Goal: Transaction & Acquisition: Purchase product/service

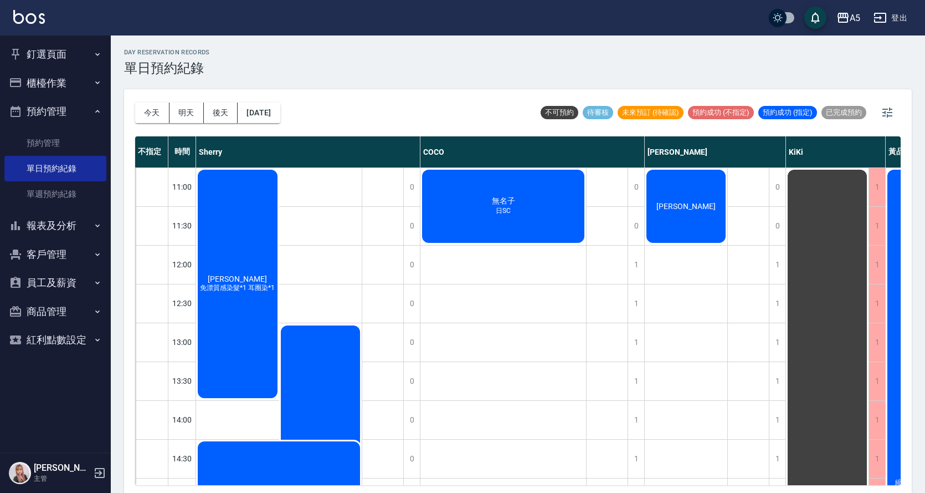
click at [706, 200] on div "[PERSON_NAME]" at bounding box center [686, 206] width 83 height 76
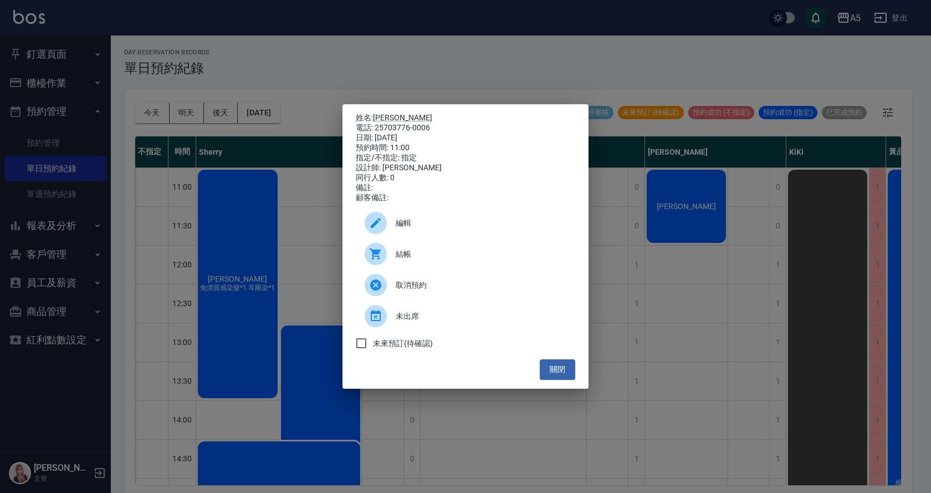
click at [406, 254] on span "結帳" at bounding box center [481, 254] width 171 height 12
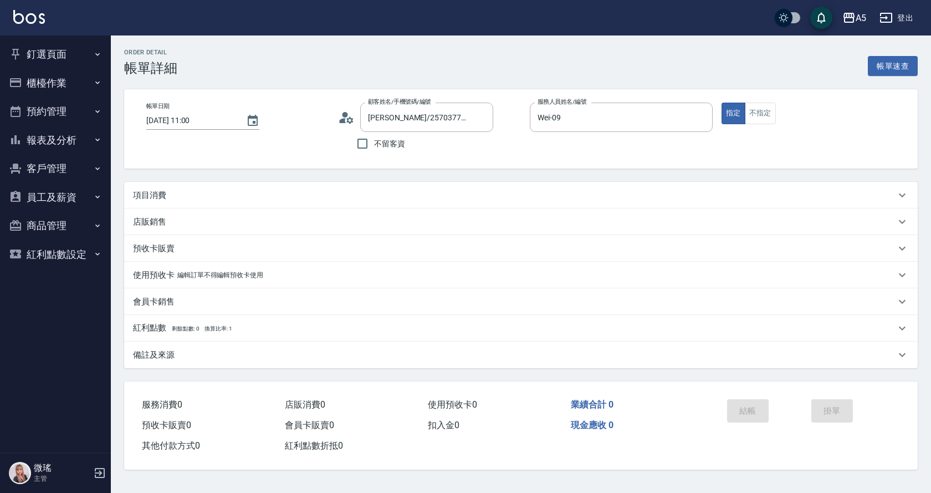
click at [141, 195] on p "項目消費" at bounding box center [149, 196] width 33 height 12
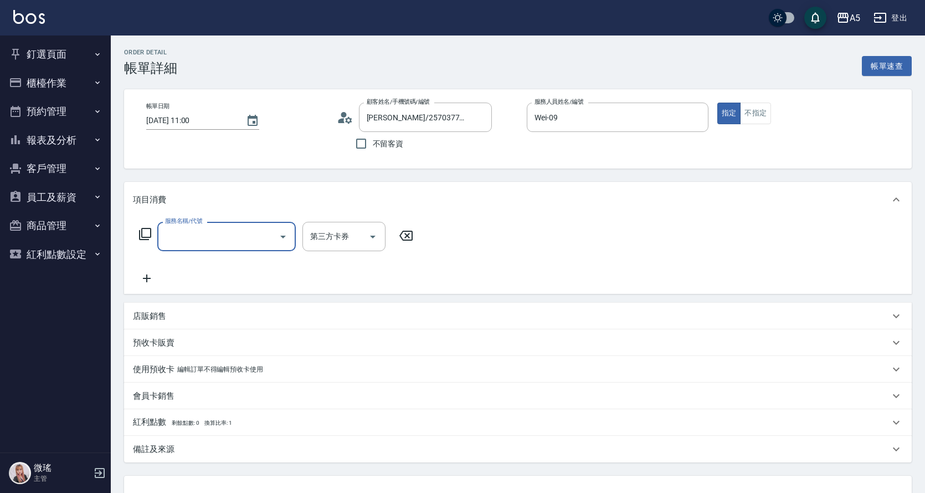
click at [170, 229] on input "服務名稱/代號" at bounding box center [218, 236] width 112 height 19
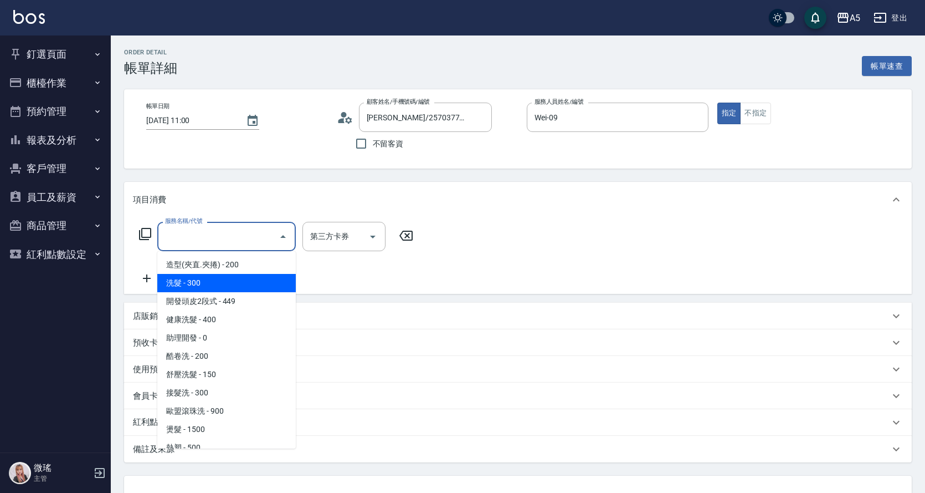
click at [188, 280] on span "洗髮 - 300" at bounding box center [226, 283] width 139 height 18
type input "洗髮(201)"
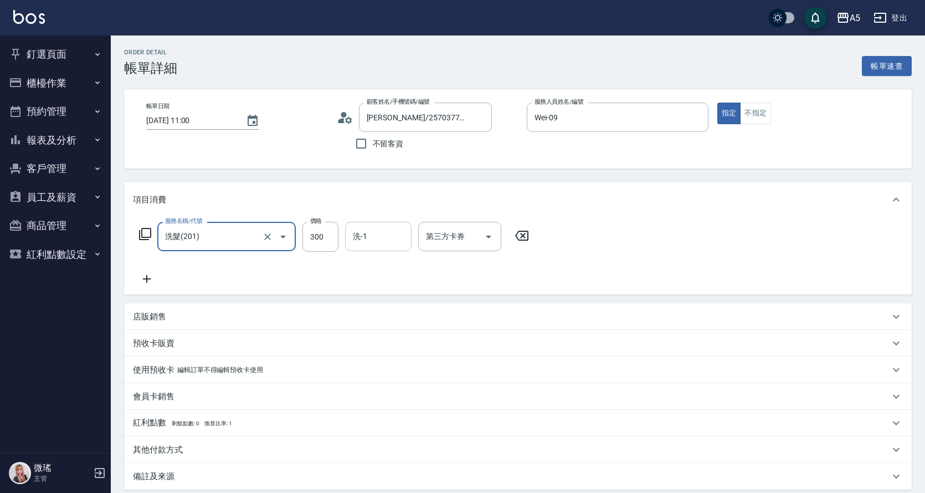
click at [345, 243] on div "洗-1" at bounding box center [378, 236] width 67 height 29
click at [323, 240] on input "300" at bounding box center [321, 237] width 36 height 30
type input "0"
type input "200"
type input "20"
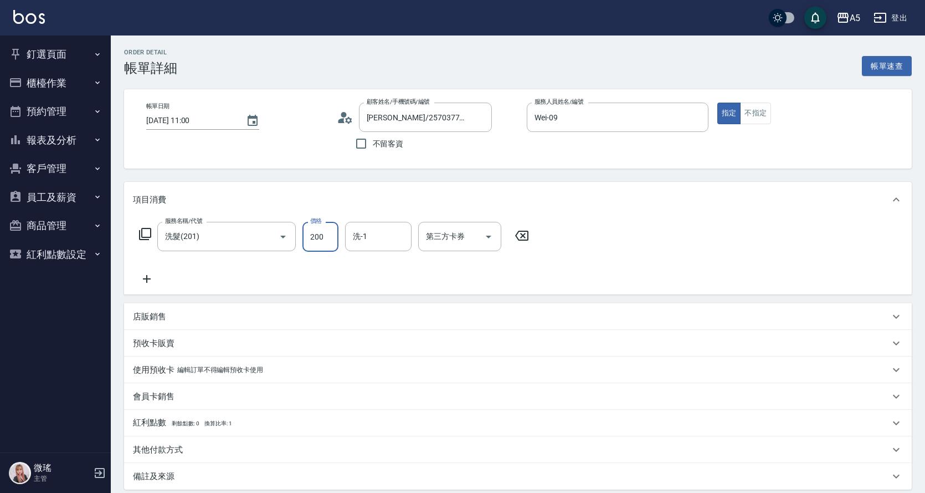
click at [318, 242] on input "200" at bounding box center [321, 237] width 36 height 30
type input "200"
click at [147, 280] on icon at bounding box center [147, 279] width 8 height 8
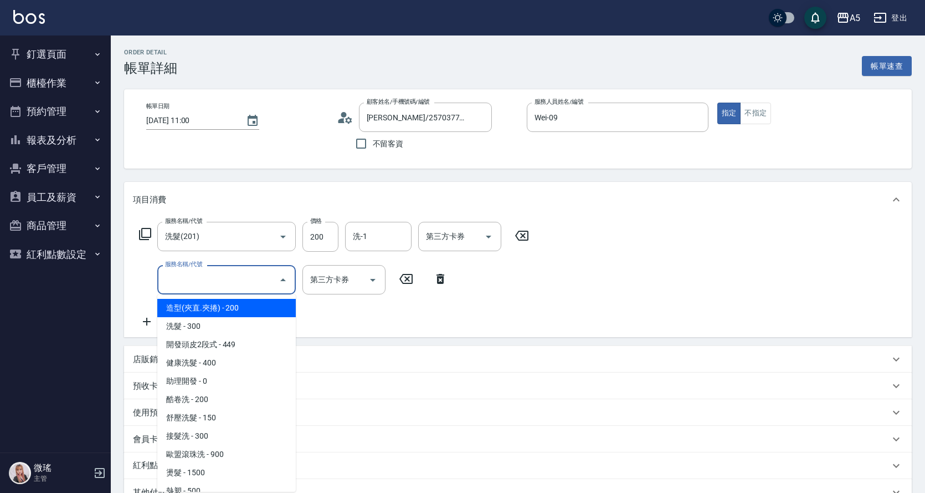
click at [200, 289] on input "服務名稱/代號" at bounding box center [218, 279] width 112 height 19
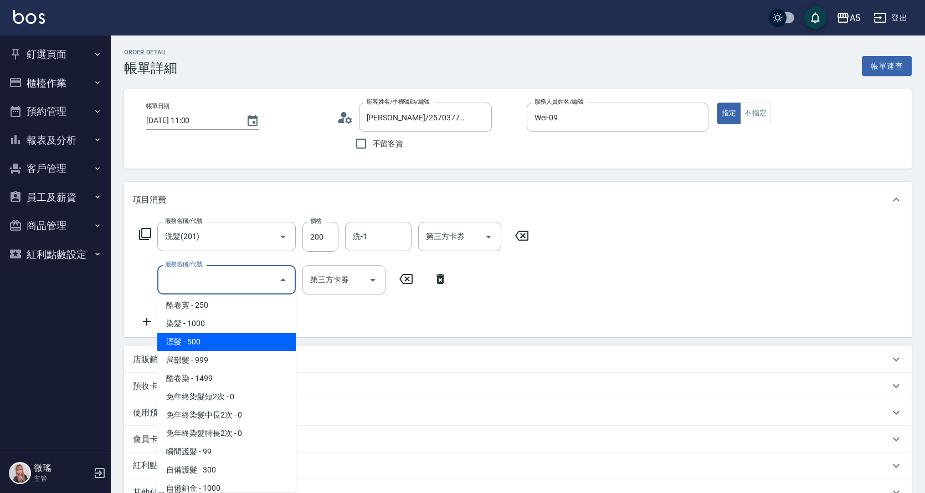
scroll to position [222, 0]
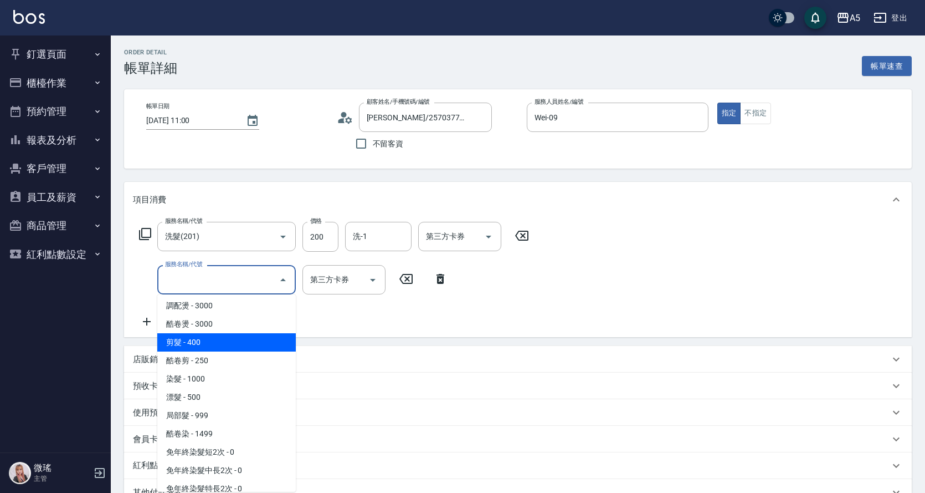
click at [207, 335] on span "剪髮 - 400" at bounding box center [226, 342] width 139 height 18
type input "60"
type input "剪髮(401)"
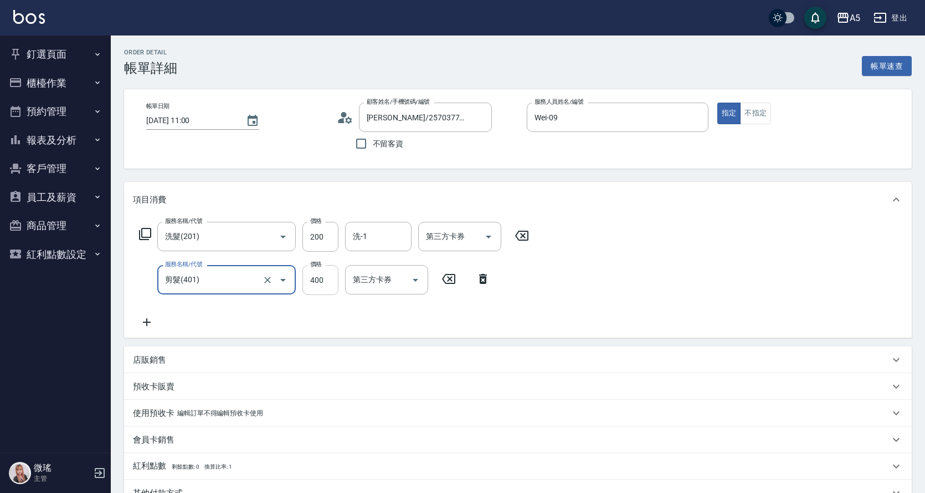
click at [321, 282] on input "400" at bounding box center [321, 280] width 36 height 30
type input "5"
type input "20"
type input "500"
type input "70"
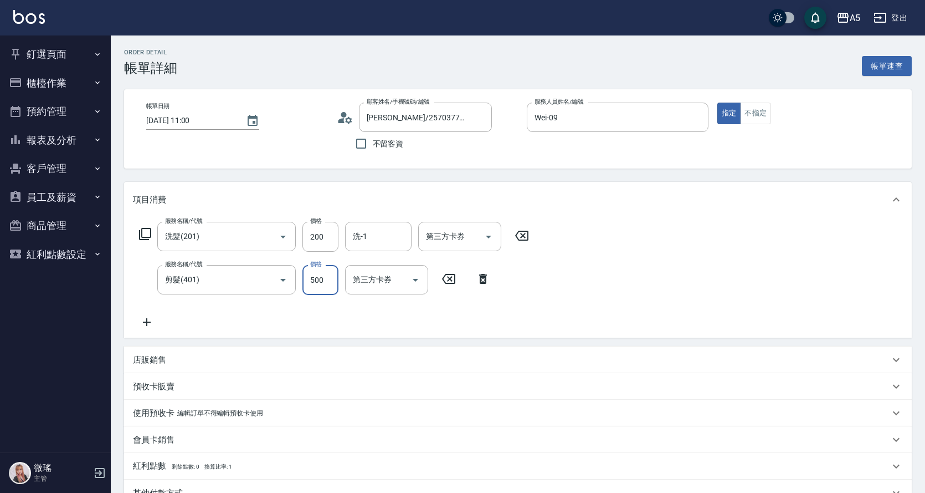
type input "500"
click at [559, 262] on div "服務名稱/代號 洗髮(201) 服務名稱/代號 價格 200 價格 洗-1 洗-1 第三方卡券 第三方卡券 服務名稱/代號 剪髮(401) 服務名稱/代號 價…" at bounding box center [518, 277] width 788 height 120
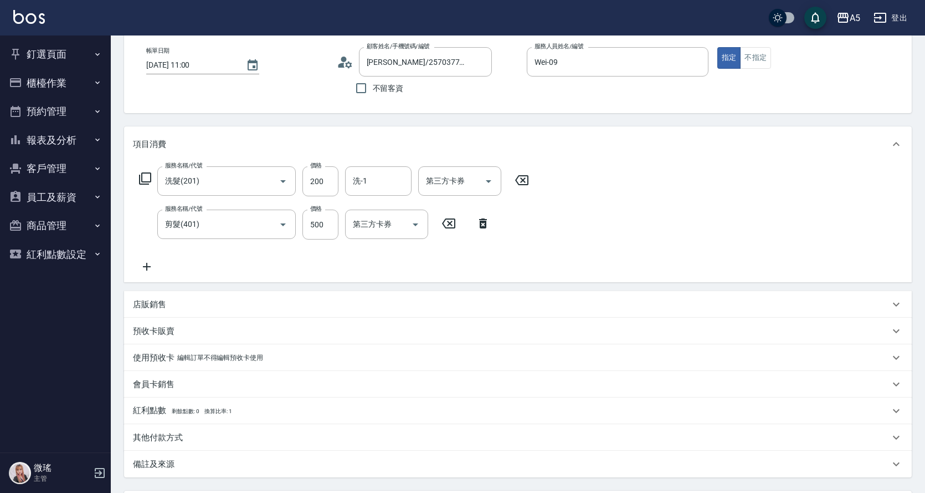
scroll to position [160, 0]
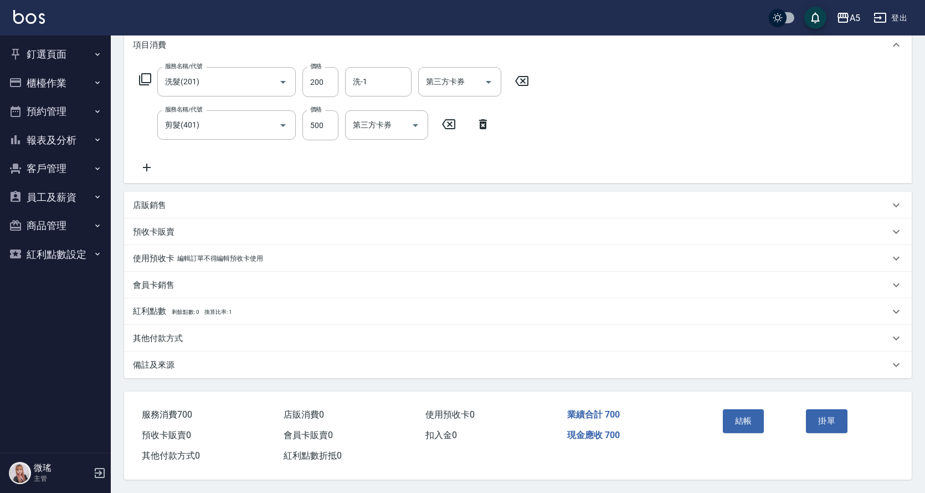
click at [759, 429] on div "結帳" at bounding box center [761, 429] width 84 height 48
click at [751, 420] on button "結帳" at bounding box center [744, 420] width 42 height 23
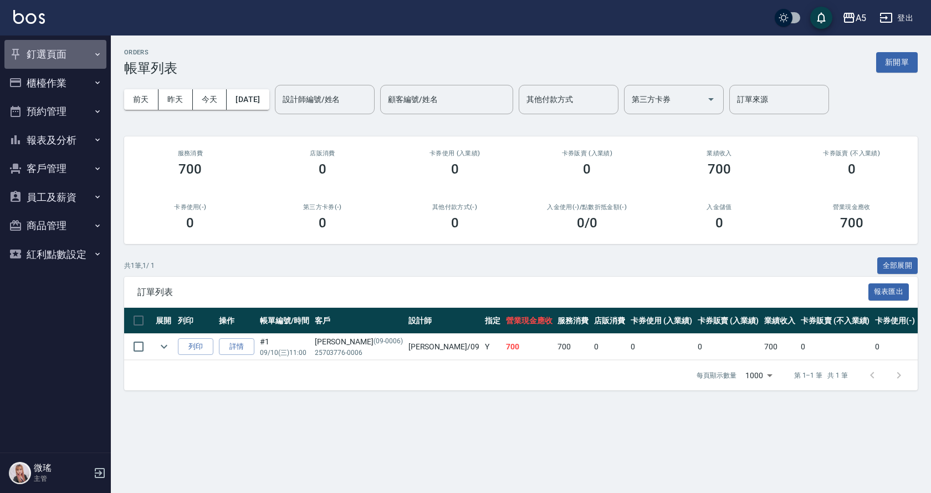
click at [60, 55] on button "釘選頁面" at bounding box center [55, 54] width 102 height 29
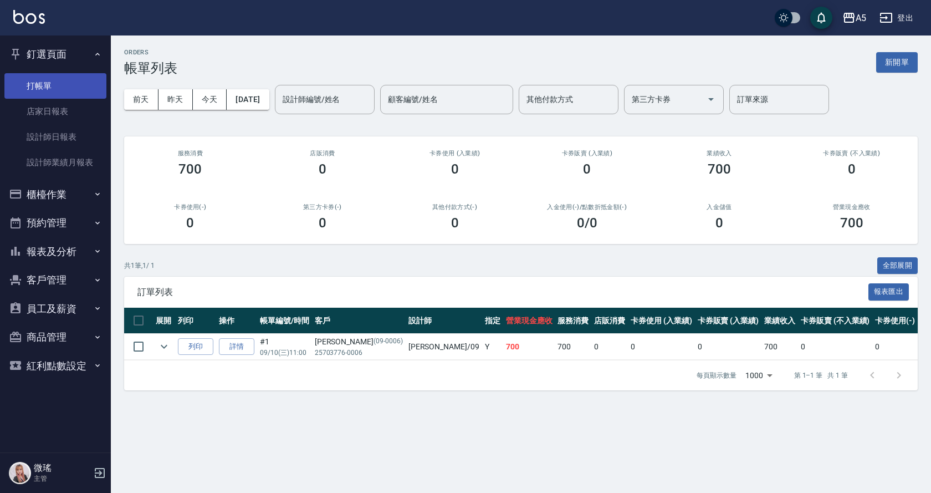
click at [64, 90] on link "打帳單" at bounding box center [55, 85] width 102 height 25
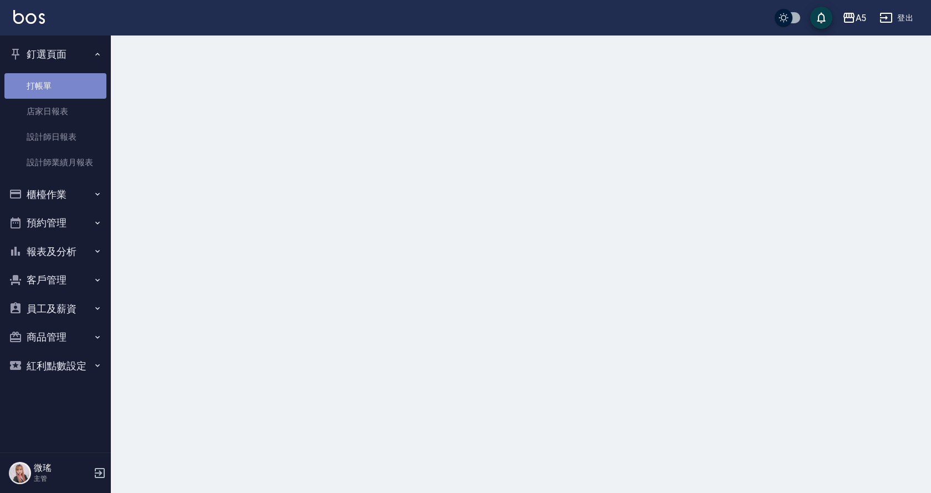
click at [64, 90] on link "打帳單" at bounding box center [55, 85] width 102 height 25
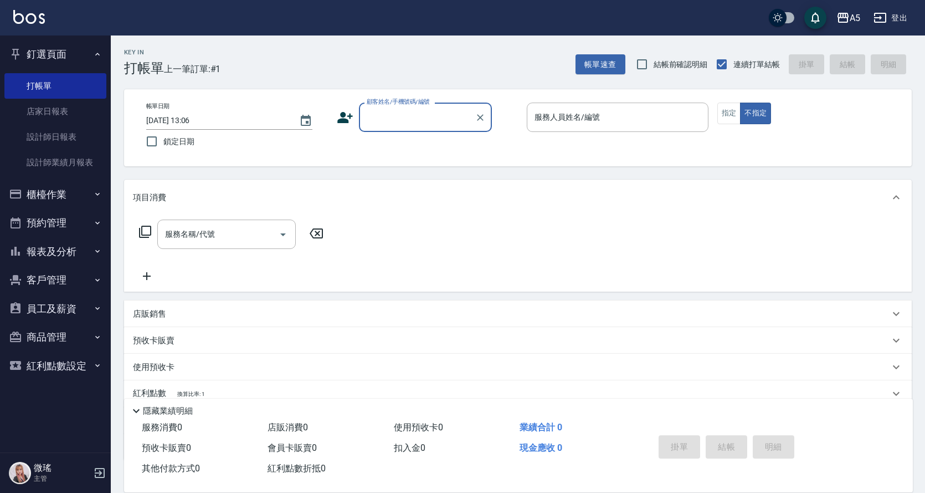
click at [417, 124] on input "顧客姓名/手機號碼/編號" at bounding box center [417, 117] width 106 height 19
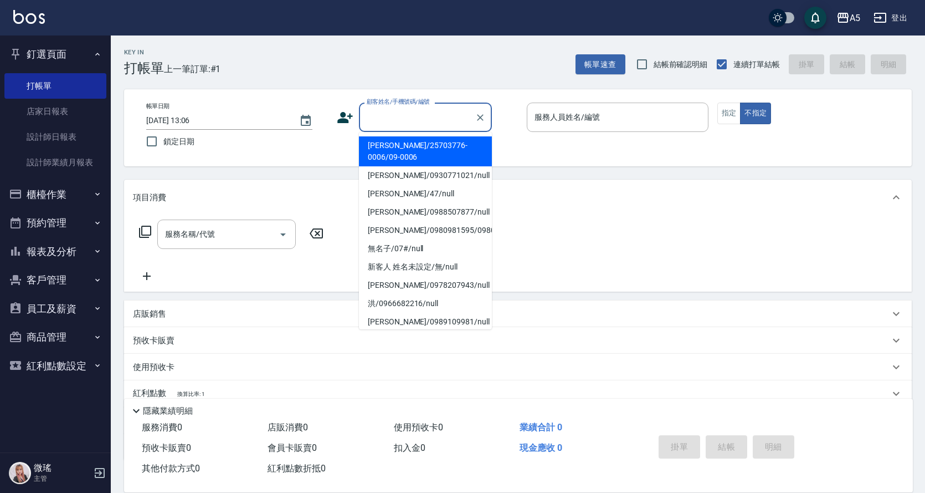
click at [413, 121] on input "顧客姓名/手機號碼/編號" at bounding box center [417, 117] width 106 height 19
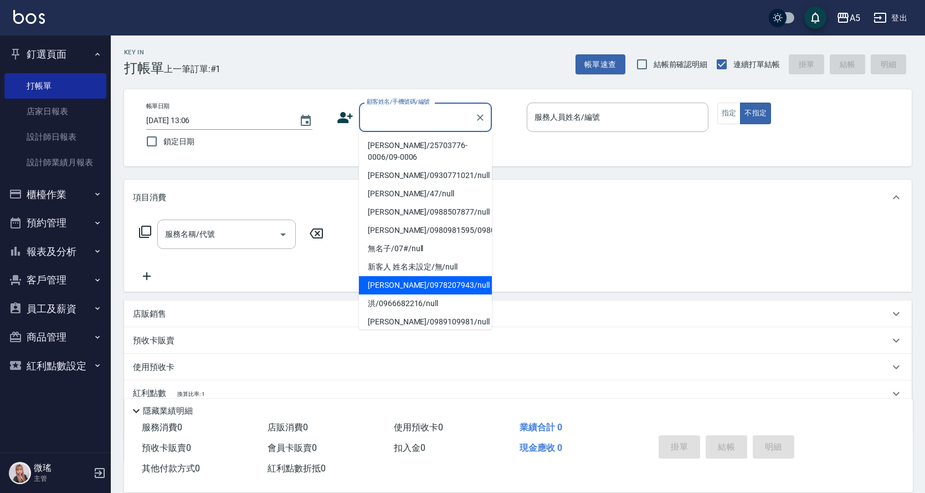
scroll to position [111, 0]
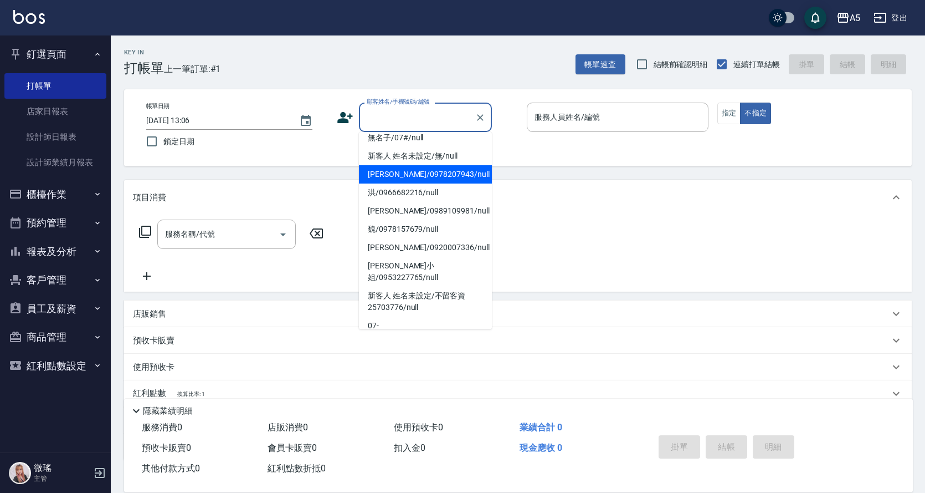
click at [423, 287] on li "新客人 姓名未設定/不留客資25703776/null" at bounding box center [425, 302] width 133 height 30
type input "新客人 姓名未設定/不留客資25703776/null"
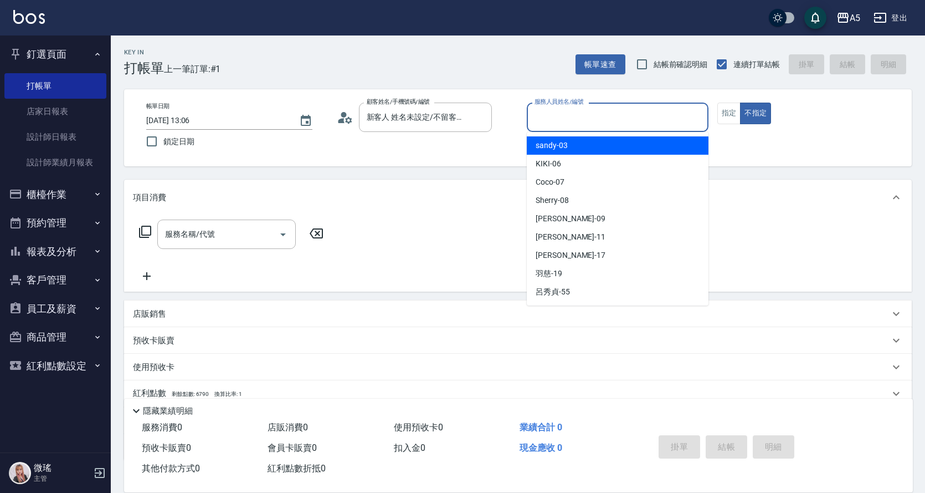
click at [577, 112] on input "服務人員姓名/編號" at bounding box center [618, 117] width 172 height 19
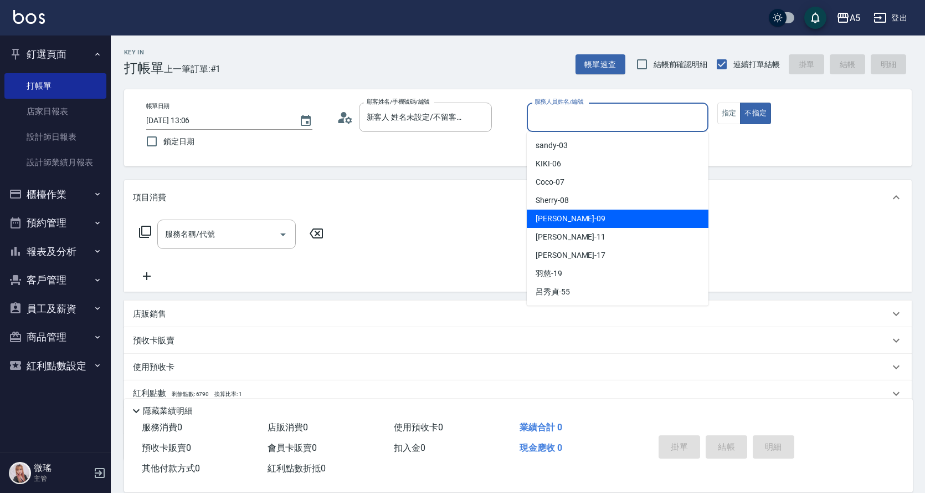
click at [553, 216] on span "Wei -09" at bounding box center [571, 219] width 70 height 12
type input "Wei-09"
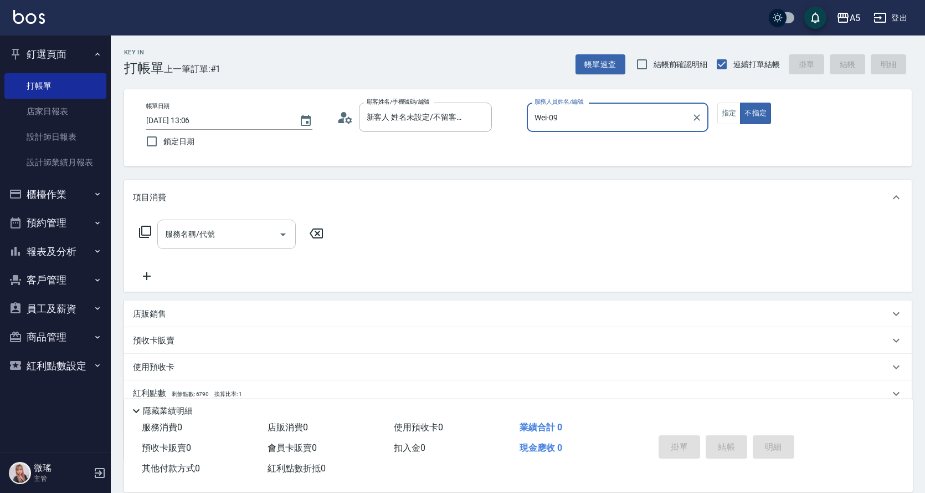
click at [212, 234] on div "服務名稱/代號 服務名稱/代號" at bounding box center [226, 233] width 139 height 29
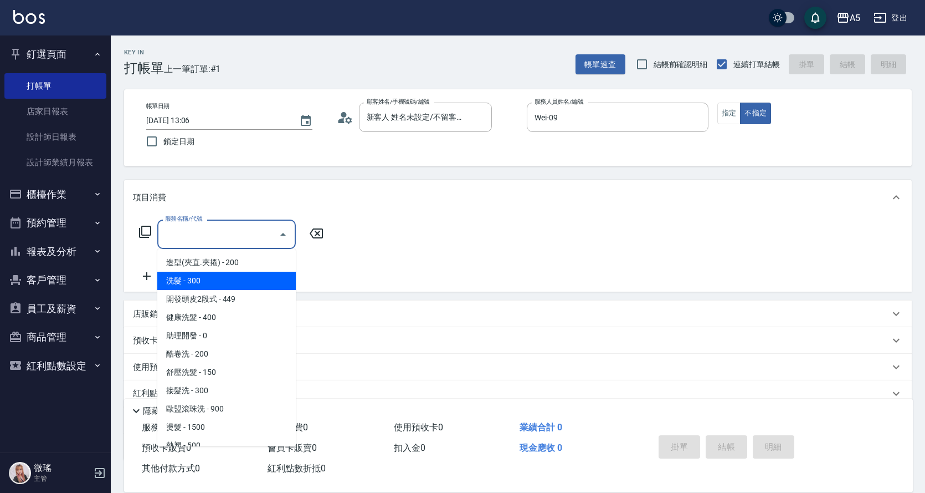
scroll to position [222, 0]
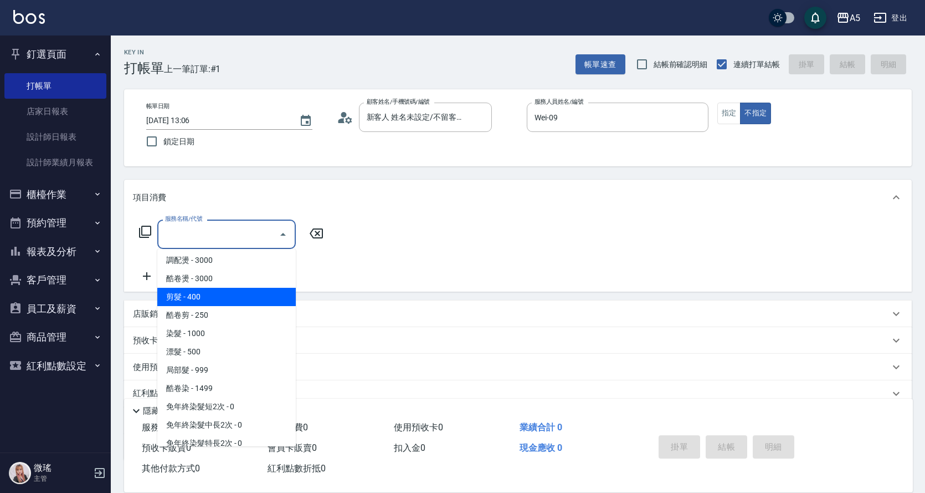
click at [201, 300] on span "剪髮 - 400" at bounding box center [226, 297] width 139 height 18
type input "剪髮(401)"
type input "40"
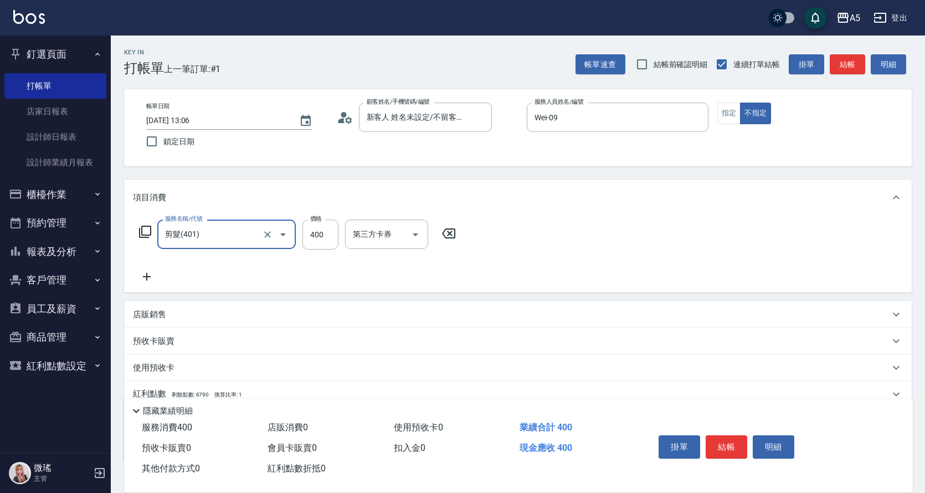
scroll to position [74, 0]
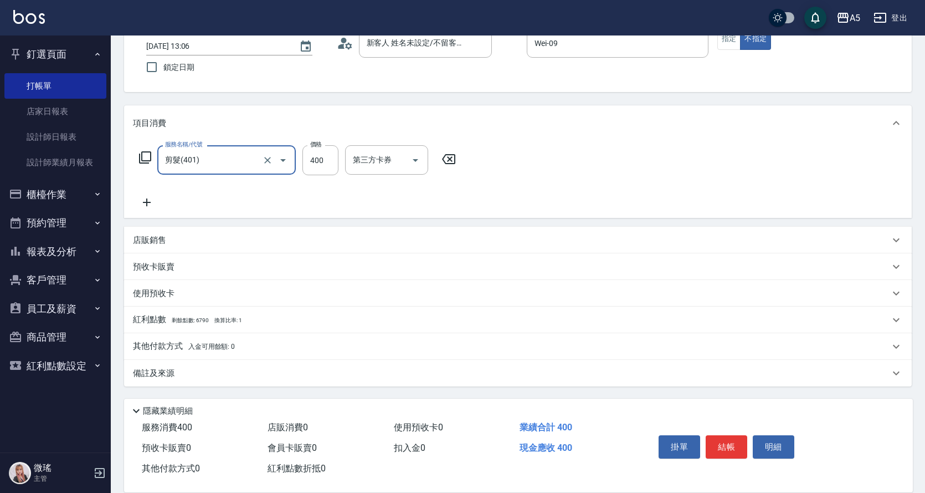
click at [733, 441] on button "結帳" at bounding box center [727, 446] width 42 height 23
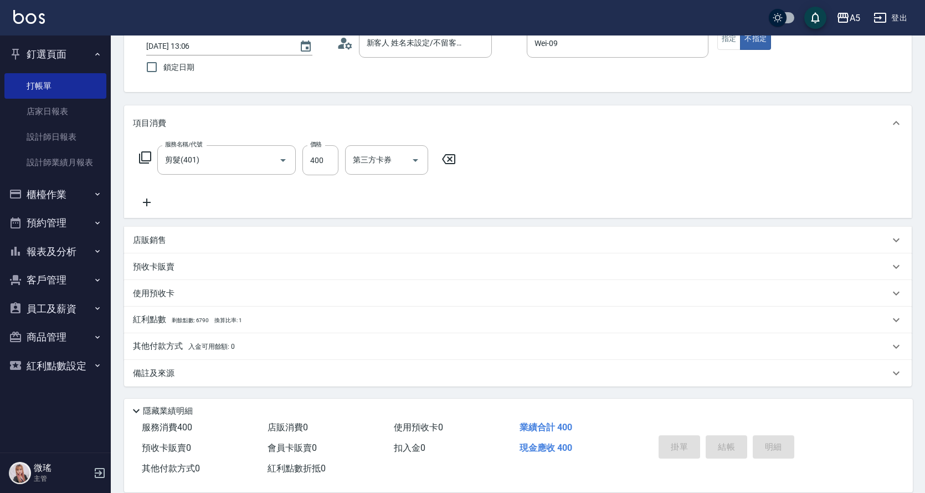
type input "0"
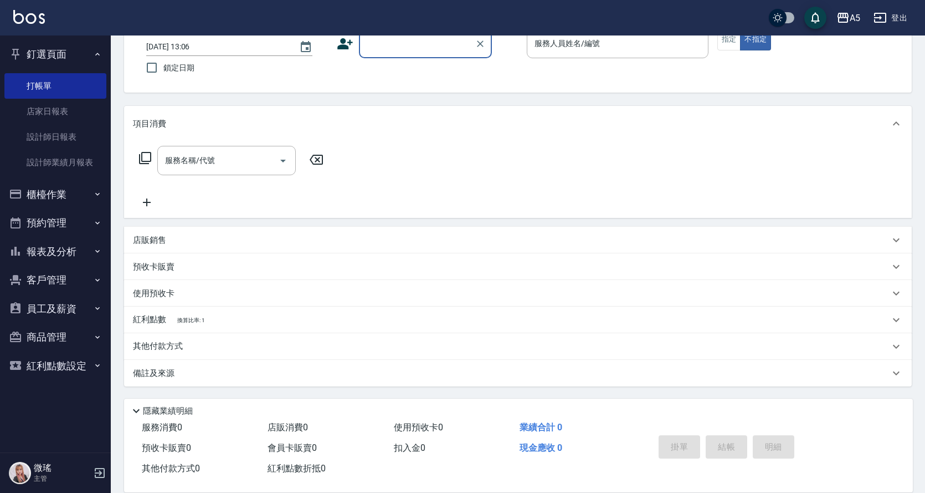
scroll to position [0, 0]
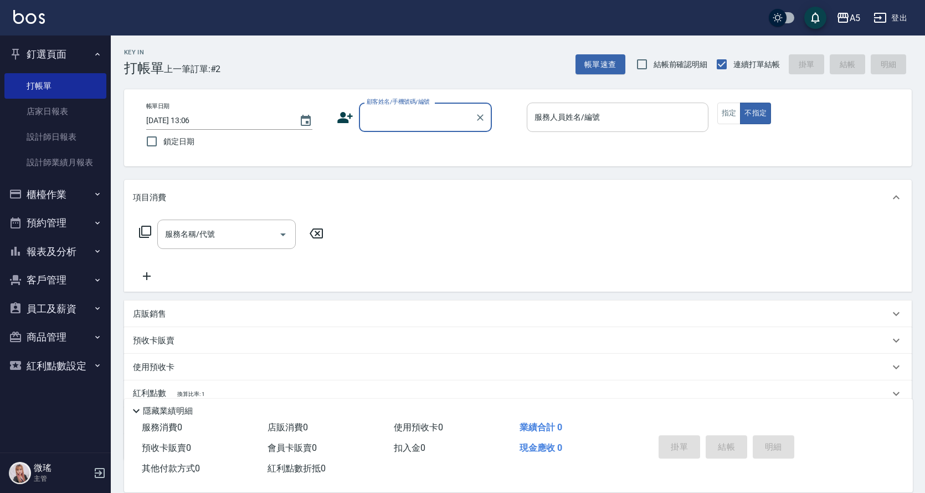
click at [613, 128] on div "服務人員姓名/編號" at bounding box center [618, 117] width 182 height 29
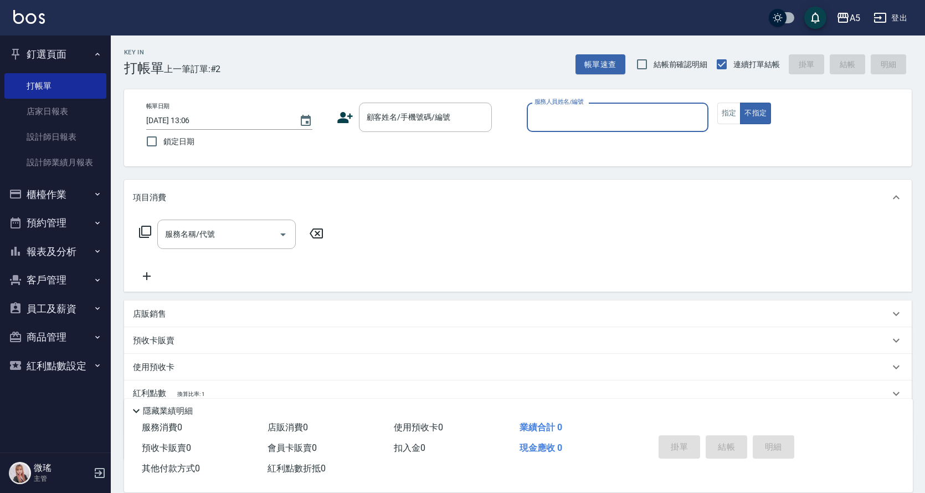
click at [47, 221] on button "預約管理" at bounding box center [55, 222] width 102 height 29
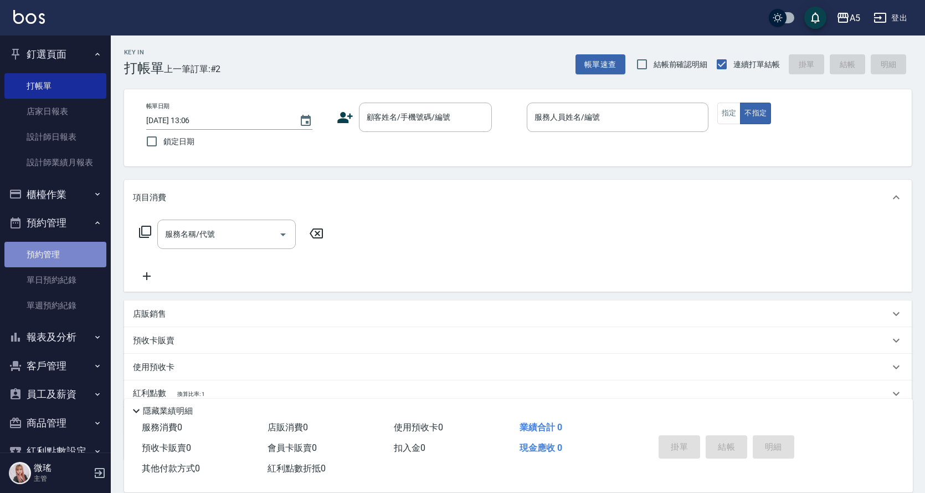
click at [60, 263] on link "預約管理" at bounding box center [55, 254] width 102 height 25
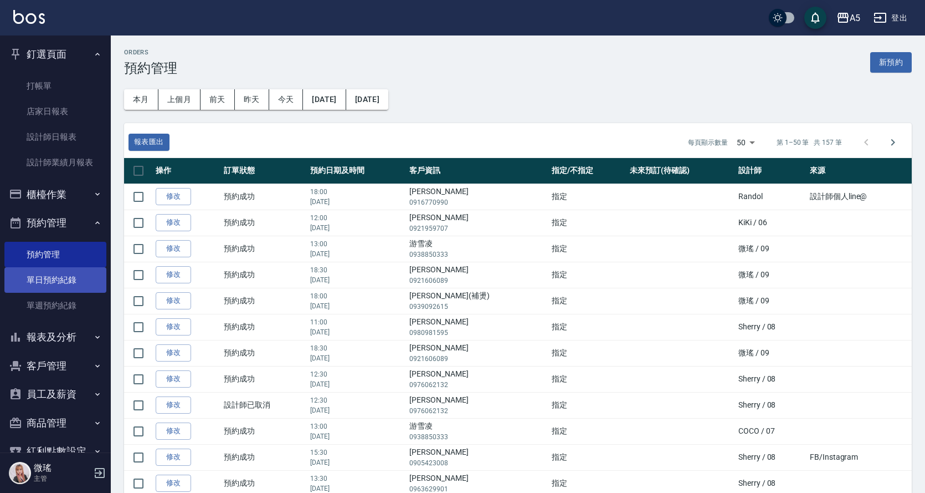
click at [35, 284] on link "單日預約紀錄" at bounding box center [55, 279] width 102 height 25
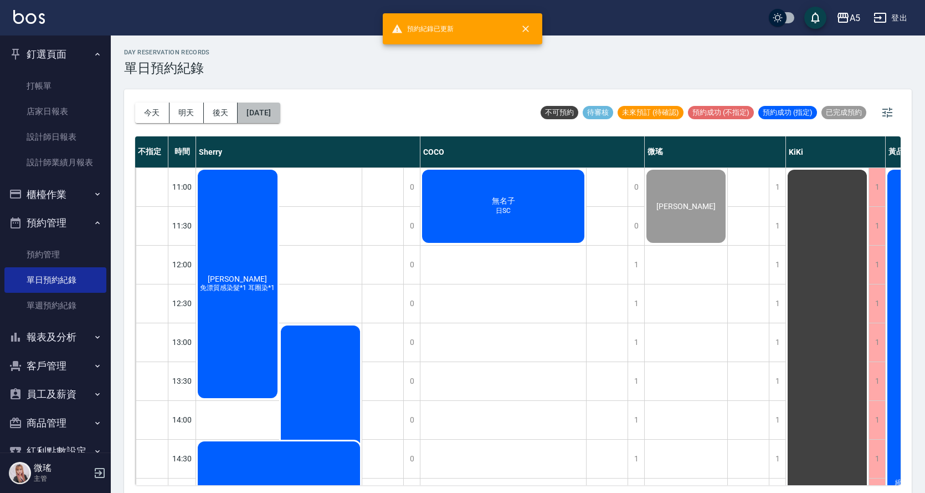
click at [280, 113] on button "[DATE]" at bounding box center [259, 113] width 42 height 21
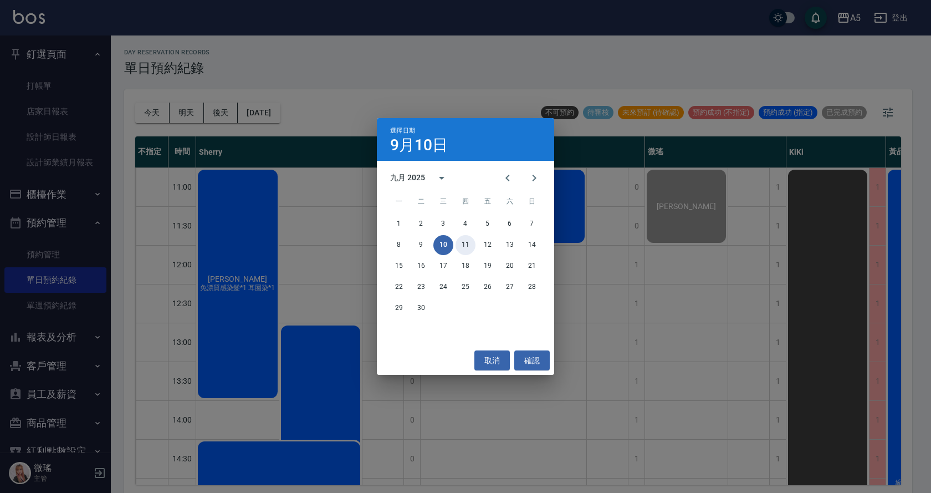
click at [466, 248] on button "11" at bounding box center [466, 245] width 20 height 20
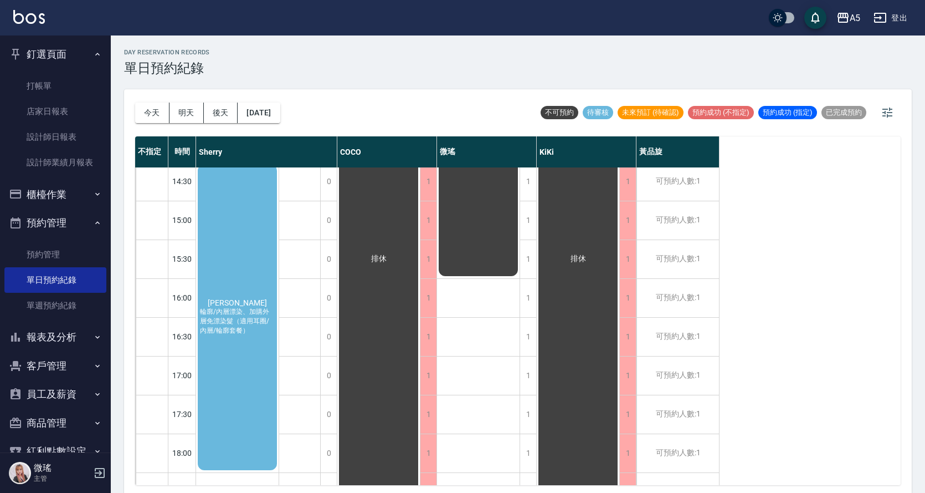
scroll to position [390, 0]
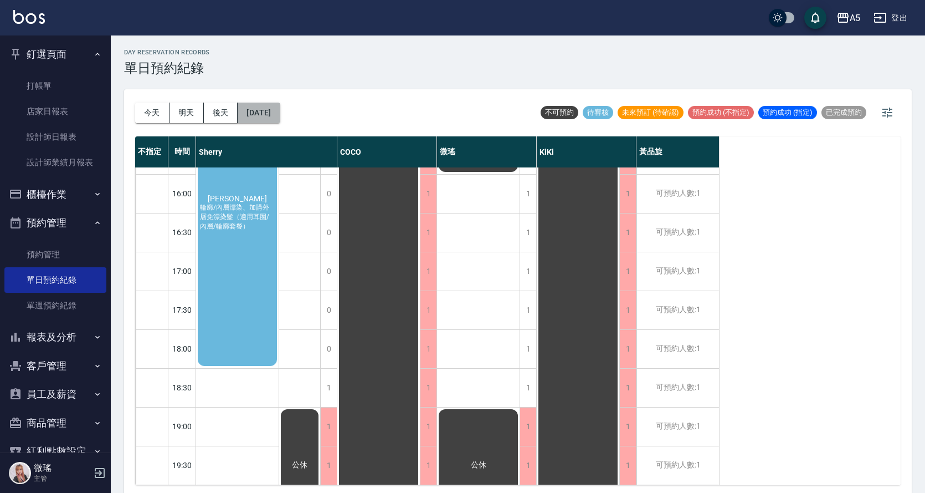
click at [268, 111] on button "[DATE]" at bounding box center [259, 113] width 42 height 21
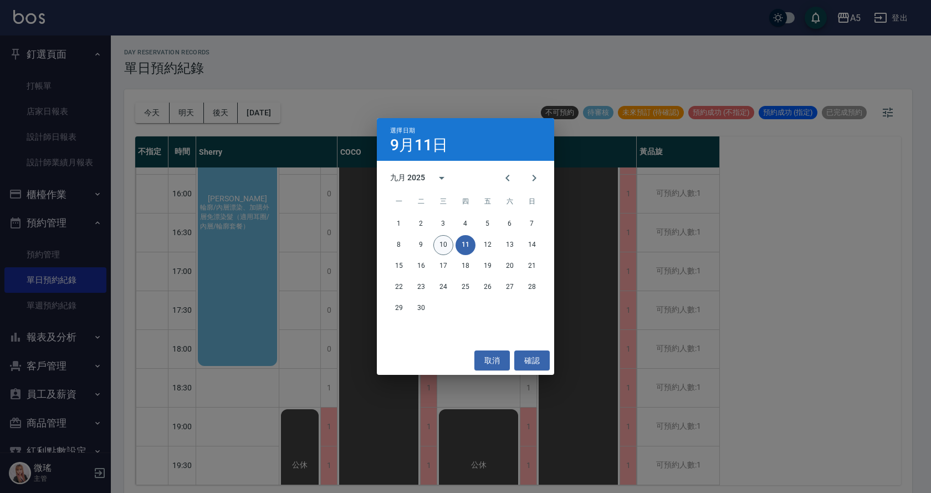
click at [442, 251] on button "10" at bounding box center [443, 245] width 20 height 20
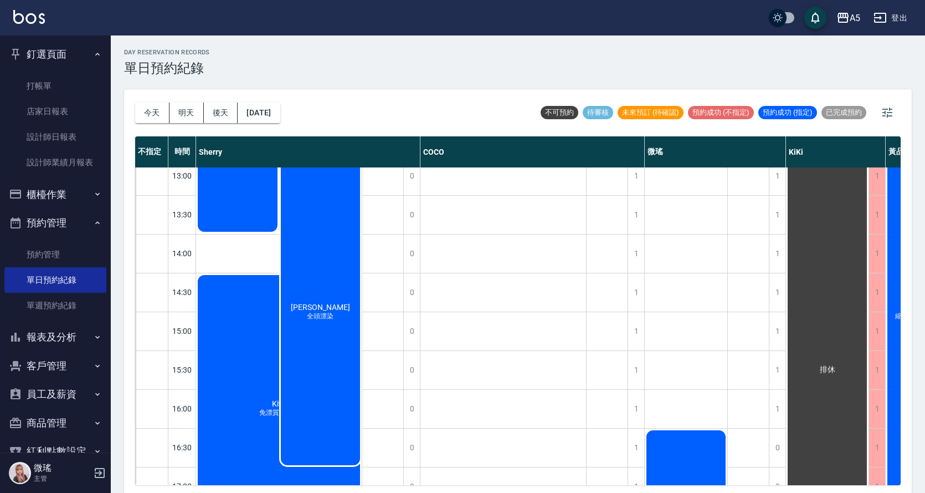
scroll to position [388, 0]
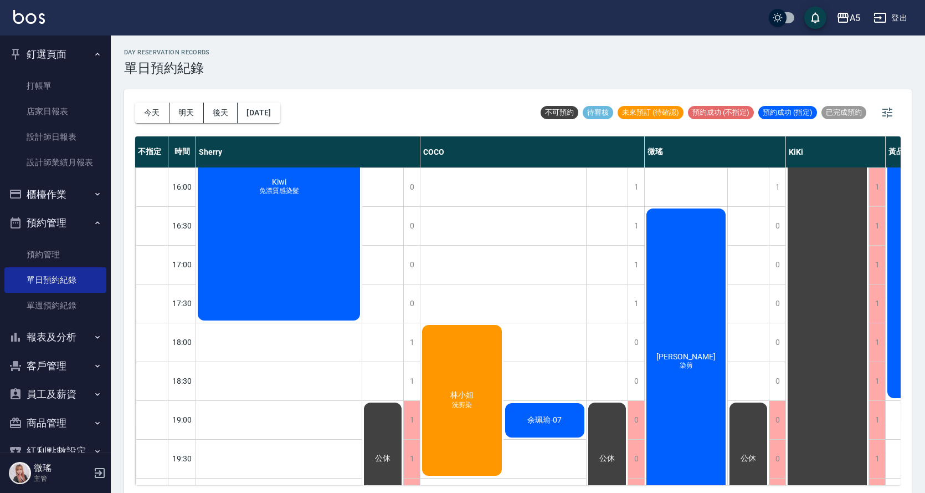
drag, startPoint x: 462, startPoint y: 382, endPoint x: 470, endPoint y: 386, distance: 9.4
click at [470, 386] on div "[PERSON_NAME]小姐 洗剪染" at bounding box center [462, 400] width 83 height 154
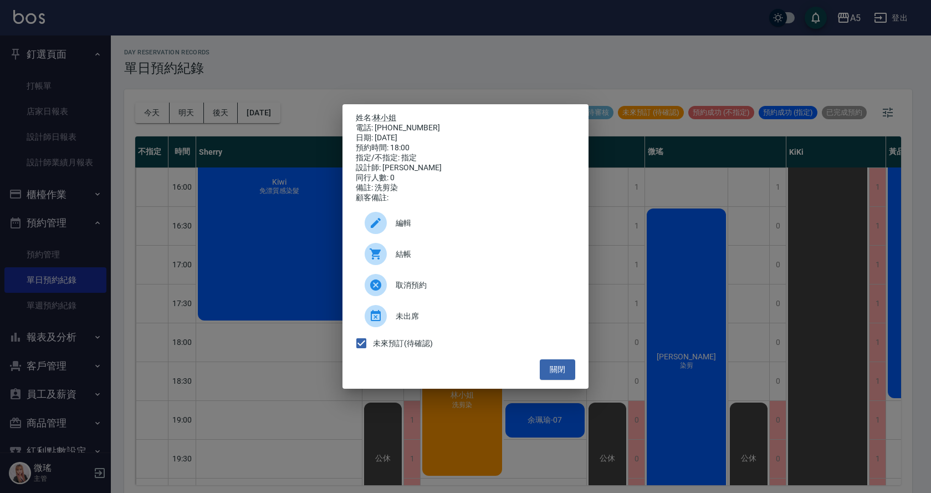
click at [406, 227] on span "編輯" at bounding box center [481, 223] width 171 height 12
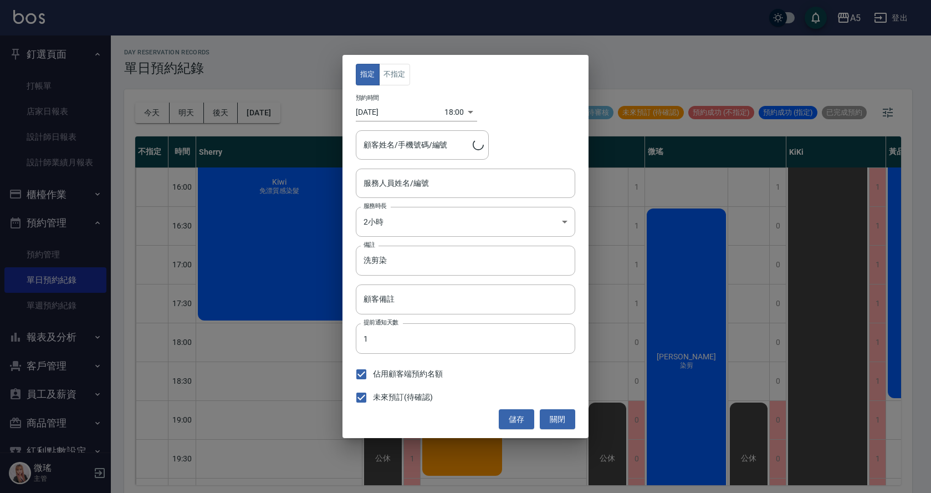
type input "Coco-07"
type input "[PERSON_NAME]小姐/0953227765"
click at [785, 114] on div "指定 不指定 預約時間 [DATE] 18:00 1757498400000 顧客姓名/手機號碼/編號 林小姐/0953227765 顧客姓名/手機號碼/編號…" at bounding box center [465, 246] width 931 height 493
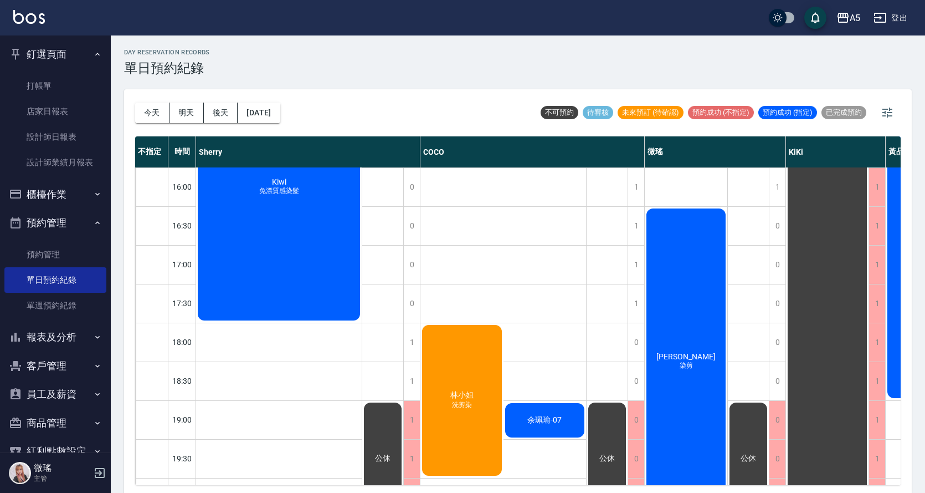
click at [462, 394] on span "林小姐" at bounding box center [462, 395] width 28 height 10
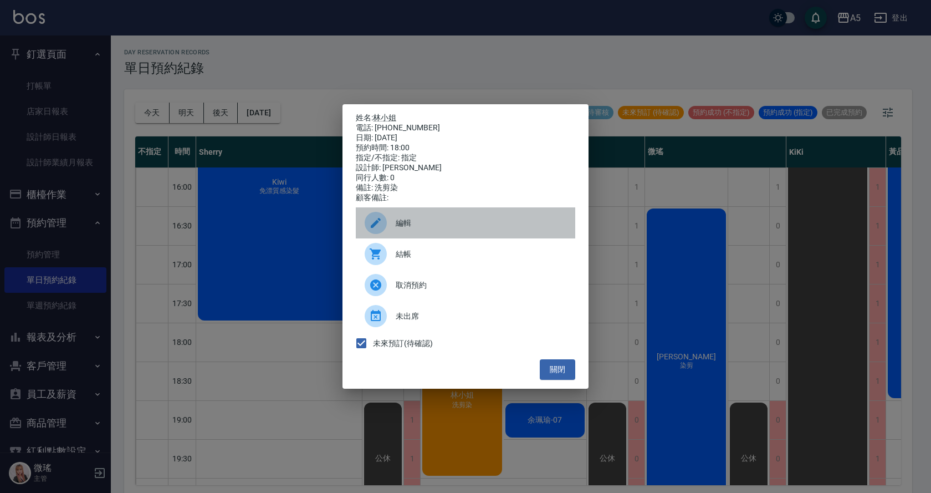
click at [412, 235] on div "編輯" at bounding box center [465, 222] width 219 height 31
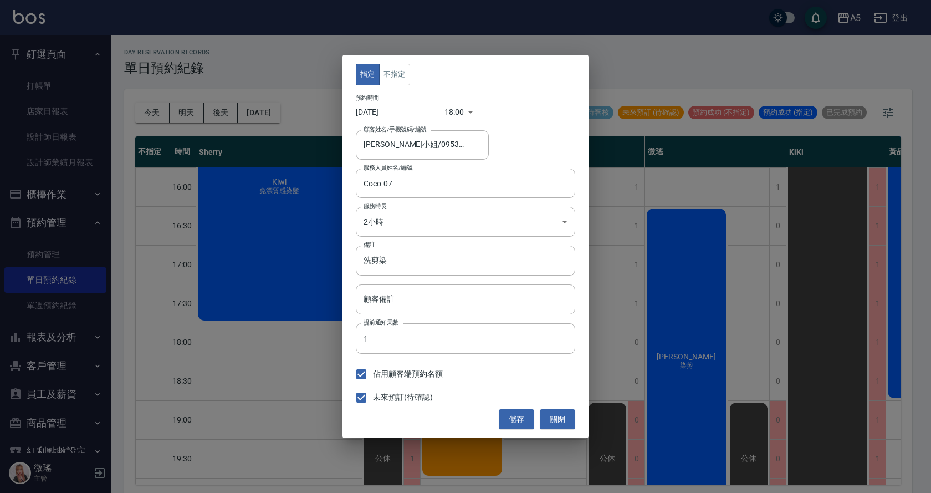
click at [802, 110] on div "指定 不指定 預約時間 [DATE] 18:00 1757498400000 顧客姓名/手機號碼/編號 林小姐/0953227765 顧客姓名/手機號碼/編號…" at bounding box center [465, 246] width 931 height 493
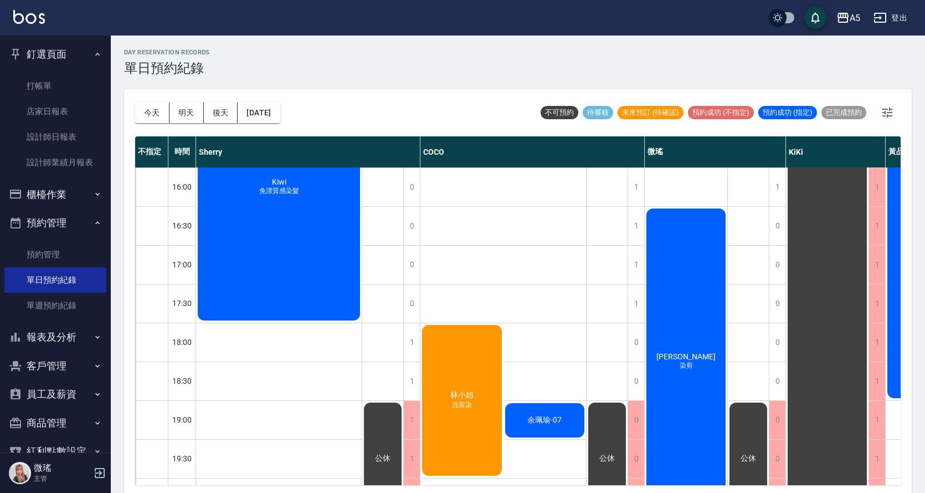
click at [459, 381] on div "[PERSON_NAME]小姐 洗剪染" at bounding box center [462, 400] width 83 height 154
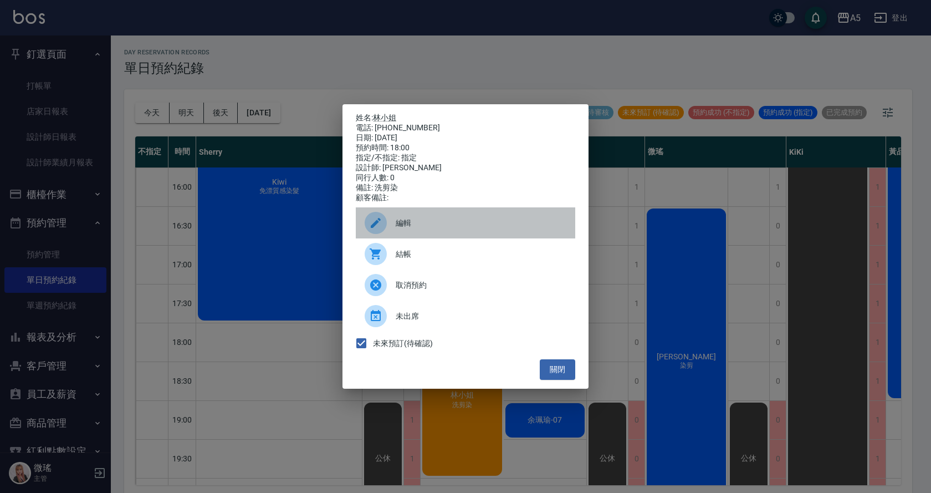
click at [396, 223] on span "編輯" at bounding box center [481, 223] width 171 height 12
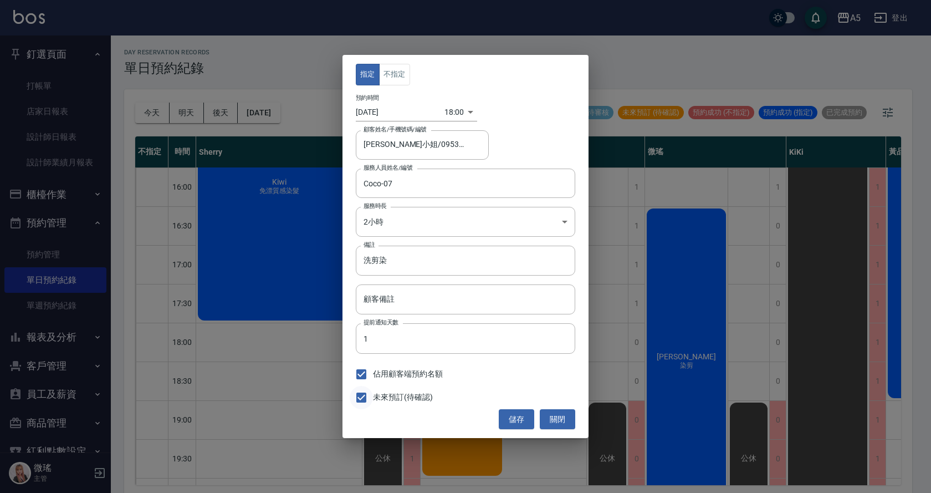
click at [362, 400] on input "未來預訂(待確認)" at bounding box center [361, 397] width 23 height 23
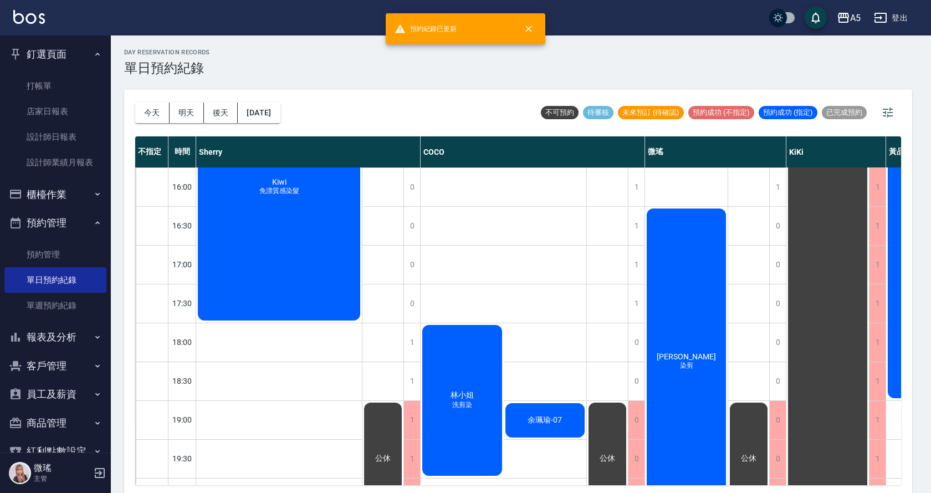
checkbox input "false"
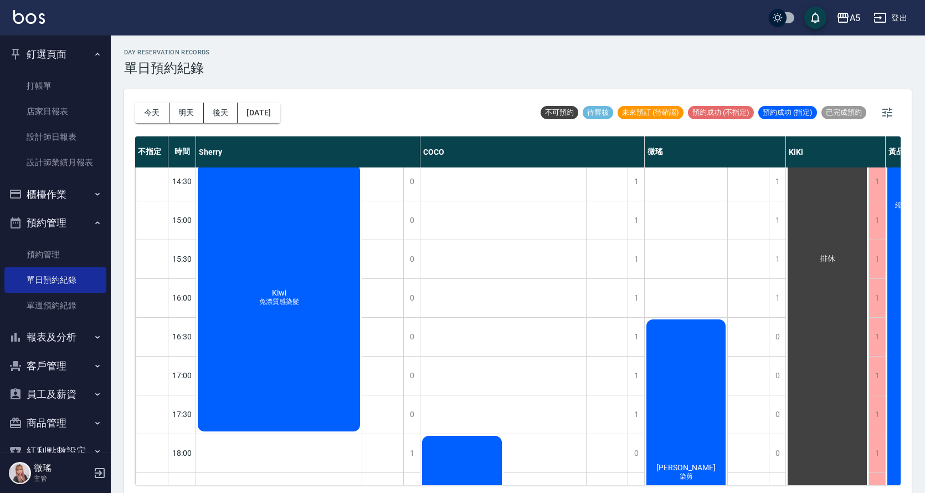
scroll to position [428, 0]
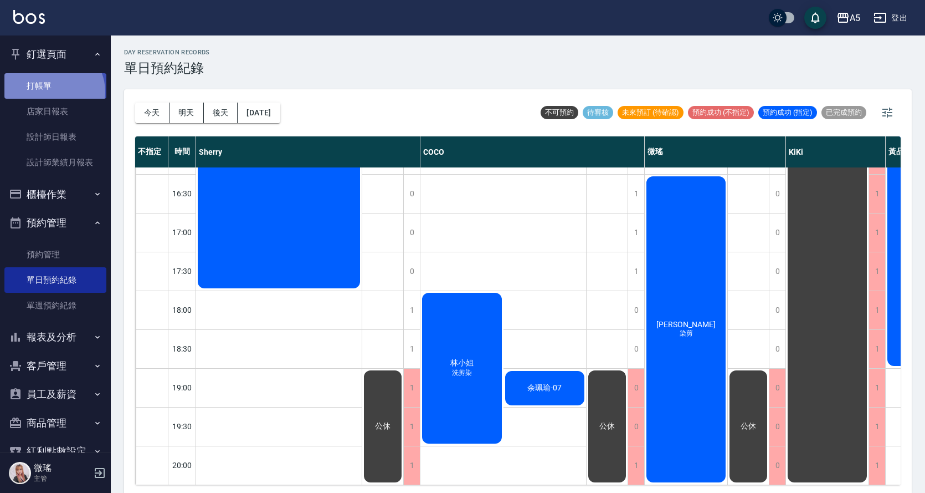
click at [52, 91] on link "打帳單" at bounding box center [55, 85] width 102 height 25
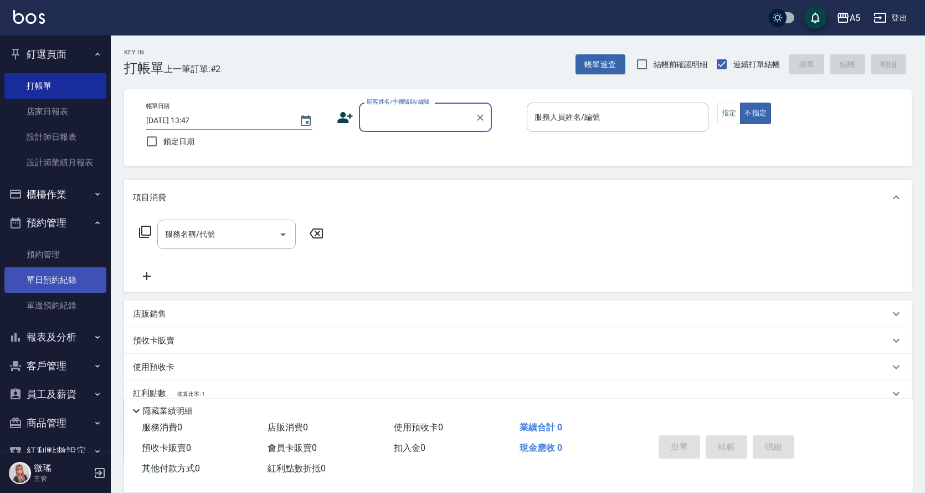
click at [61, 292] on link "單日預約紀錄" at bounding box center [55, 279] width 102 height 25
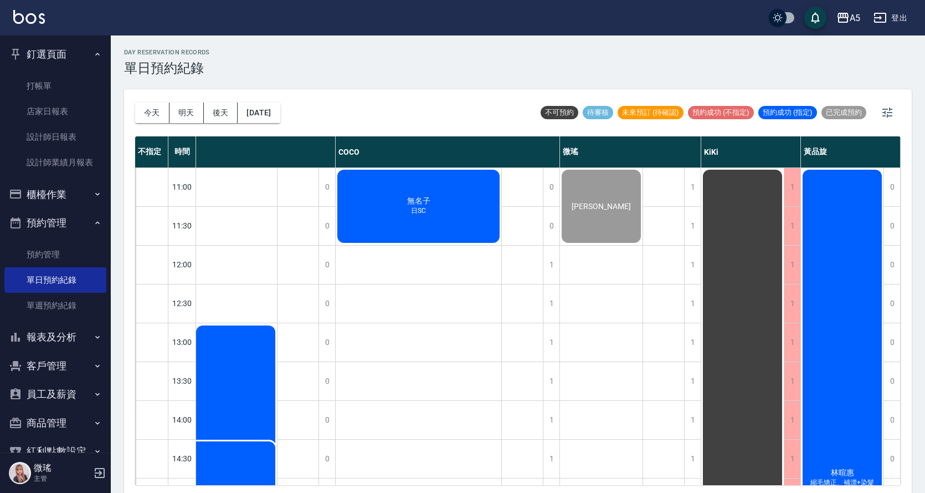
scroll to position [55, 90]
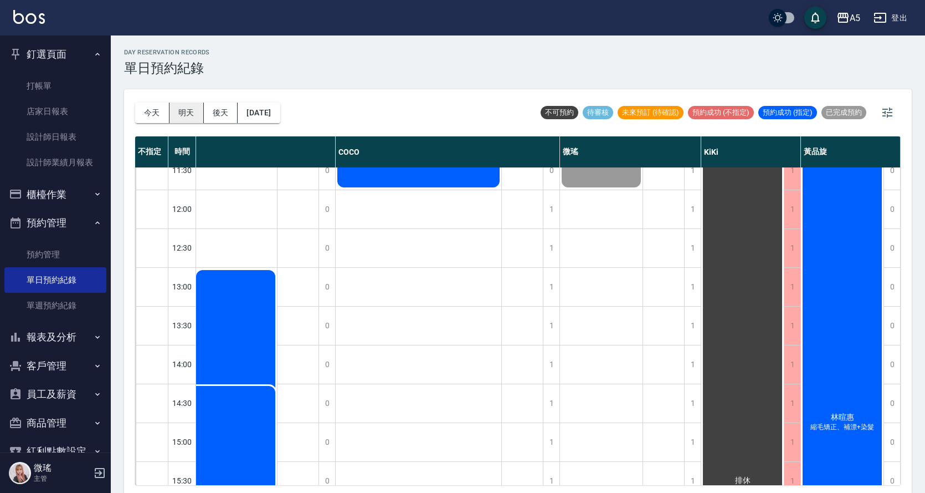
click at [173, 111] on button "明天" at bounding box center [187, 113] width 34 height 21
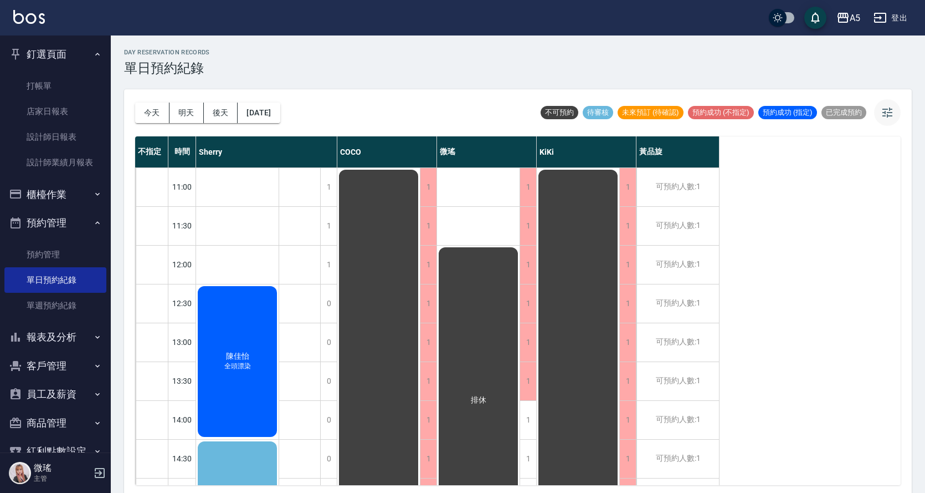
click at [886, 110] on icon "button" at bounding box center [888, 113] width 10 height 10
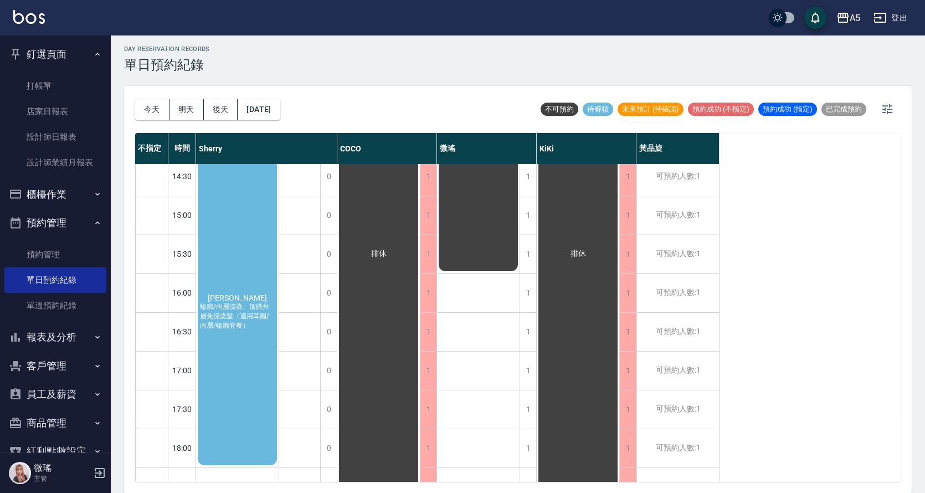
scroll to position [223, 0]
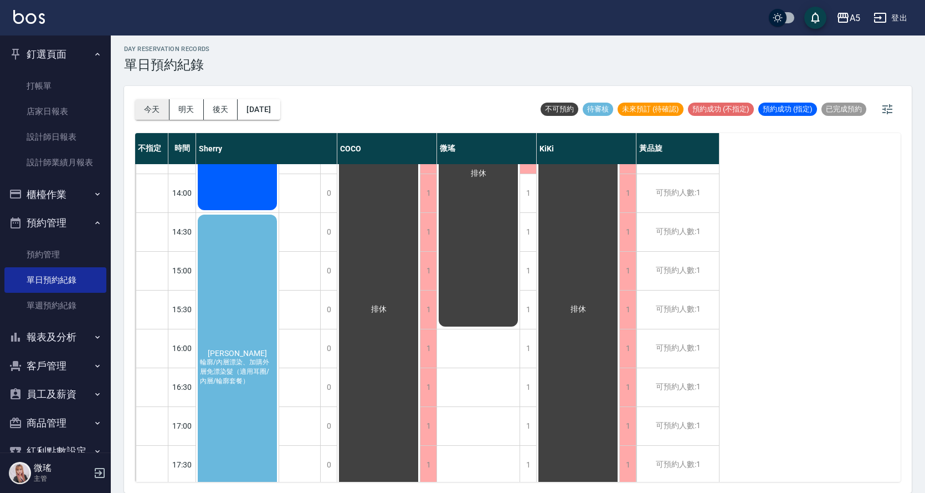
click at [153, 108] on button "今天" at bounding box center [152, 109] width 34 height 21
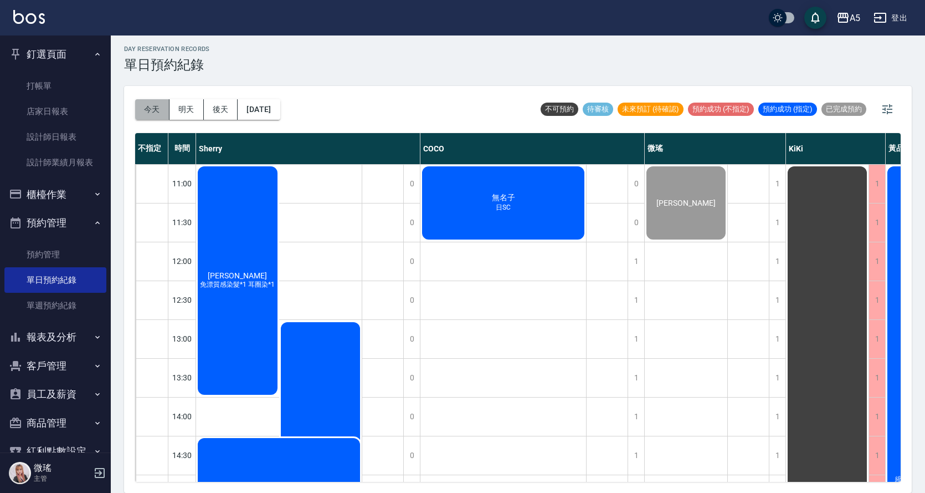
click at [152, 106] on button "今天" at bounding box center [152, 109] width 34 height 21
click at [192, 110] on button "明天" at bounding box center [187, 109] width 34 height 21
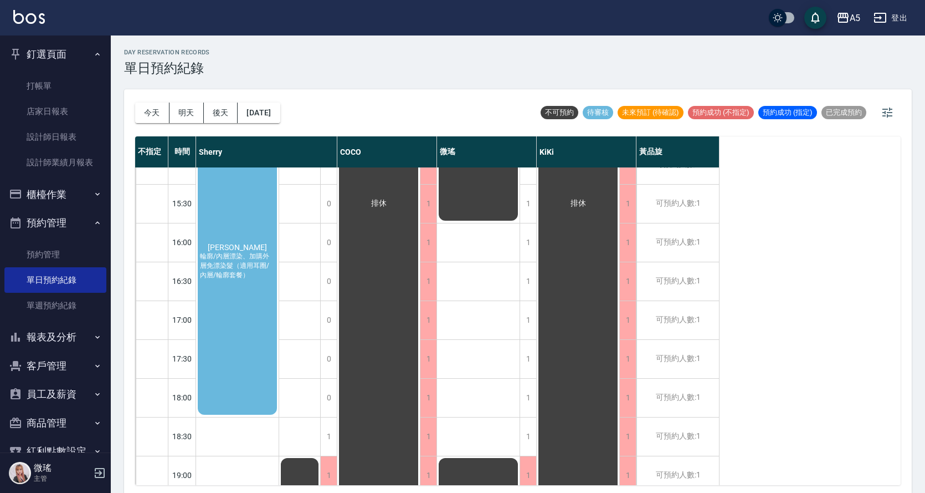
scroll to position [390, 0]
